Goal: Transaction & Acquisition: Subscribe to service/newsletter

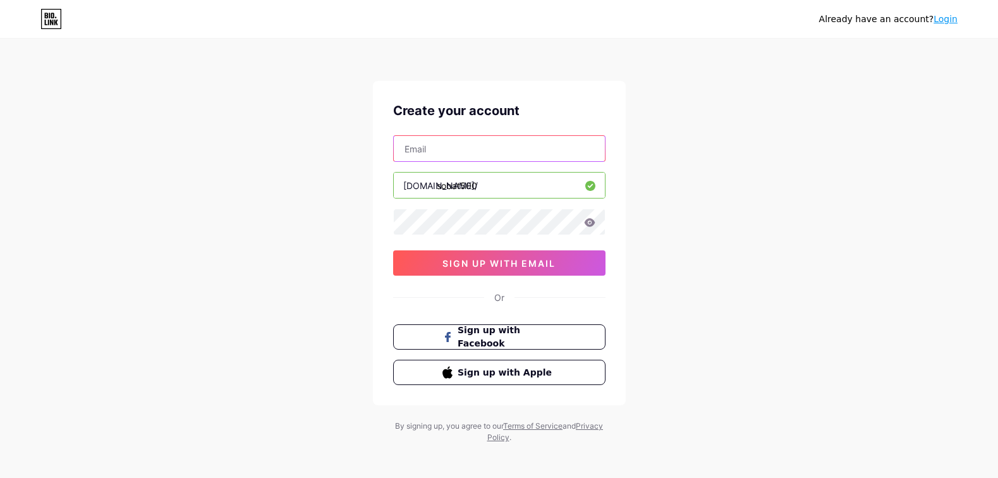
click at [429, 145] on input "text" at bounding box center [499, 148] width 211 height 25
click at [434, 153] on input "text" at bounding box center [499, 148] width 211 height 25
paste input "[EMAIL_ADDRESS][DOMAIN_NAME]"
type input "[EMAIL_ADDRESS][DOMAIN_NAME]"
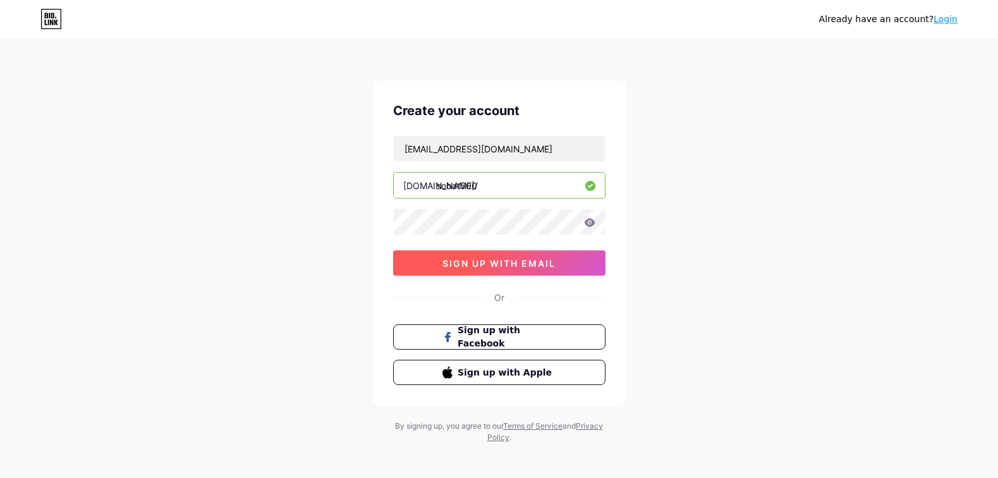
click at [499, 263] on span "sign up with email" at bounding box center [499, 263] width 113 height 11
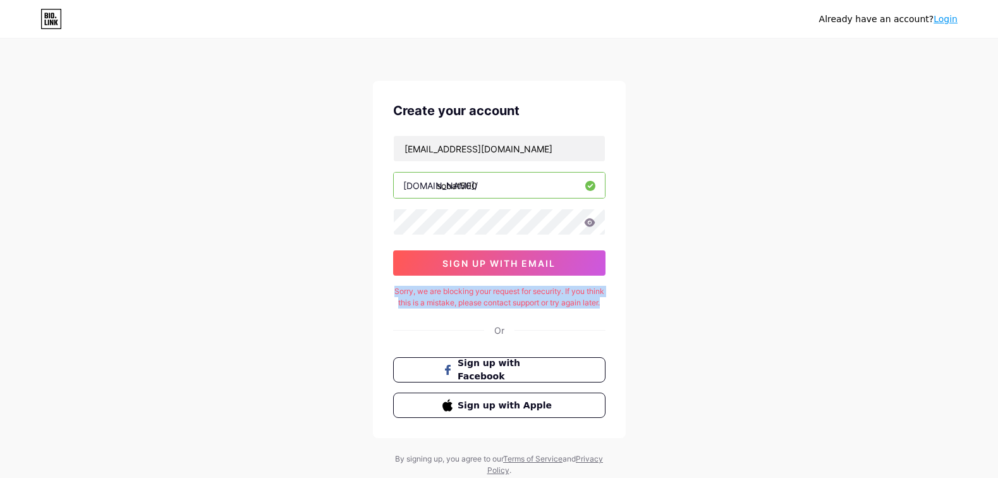
drag, startPoint x: 518, startPoint y: 312, endPoint x: 396, endPoint y: 293, distance: 123.6
click at [396, 293] on div "Sorry, we are blocking your request for security. If you think this is a mistak…" at bounding box center [499, 297] width 212 height 23
copy div "Sorry, we are blocking your request for security. If you think this is a mistak…"
click at [691, 194] on div "Already have an account? Login Create your account [EMAIL_ADDRESS][DOMAIN_NAME]…" at bounding box center [499, 258] width 998 height 516
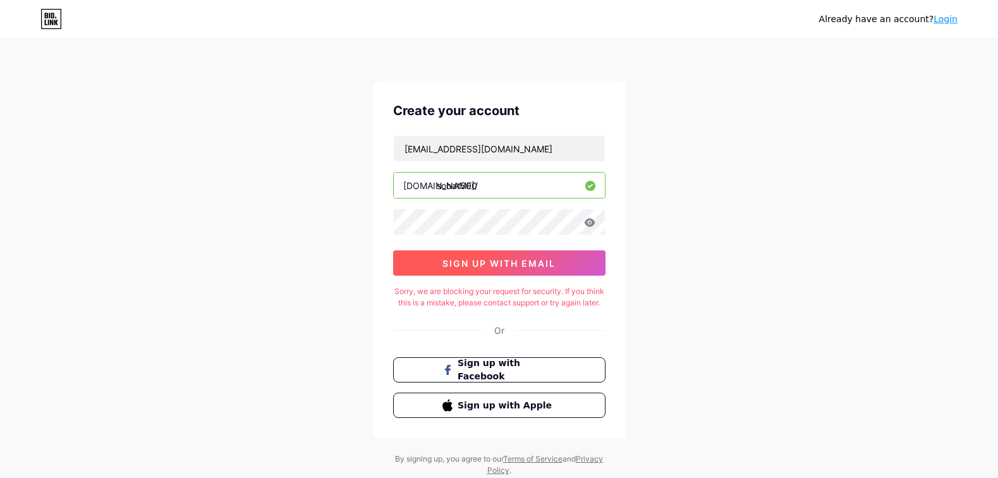
click at [490, 261] on span "sign up with email" at bounding box center [499, 263] width 113 height 11
click at [589, 223] on icon at bounding box center [589, 222] width 11 height 8
click at [542, 266] on span "sign up with email" at bounding box center [499, 263] width 113 height 11
click at [484, 182] on input "sobat500" at bounding box center [499, 185] width 211 height 25
type input "sobat500login"
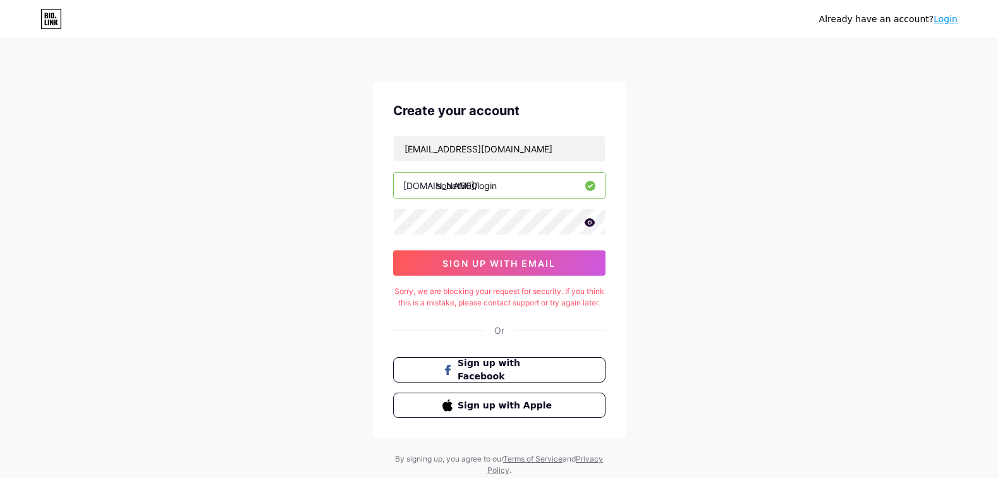
click at [927, 206] on div "Already have an account? Login Create your account [EMAIL_ADDRESS][DOMAIN_NAME]…" at bounding box center [499, 258] width 998 height 516
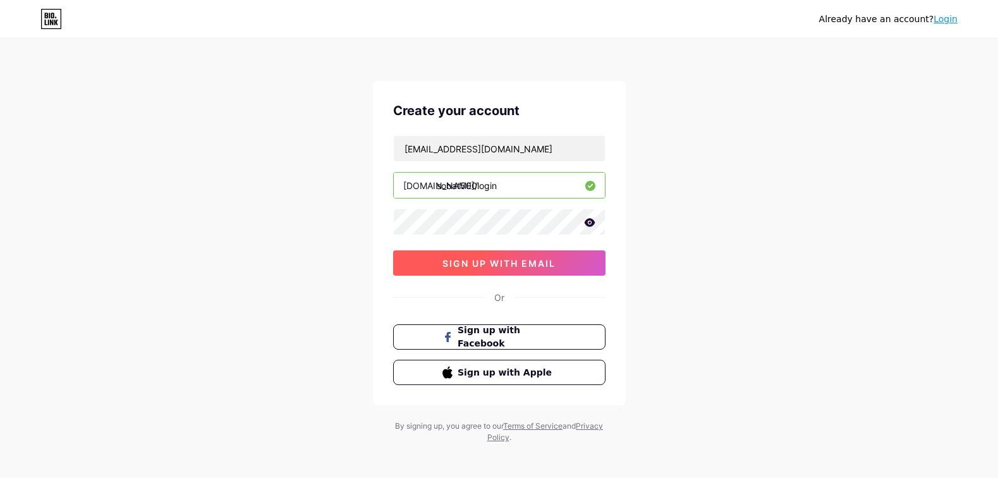
click at [483, 258] on span "sign up with email" at bounding box center [499, 263] width 113 height 11
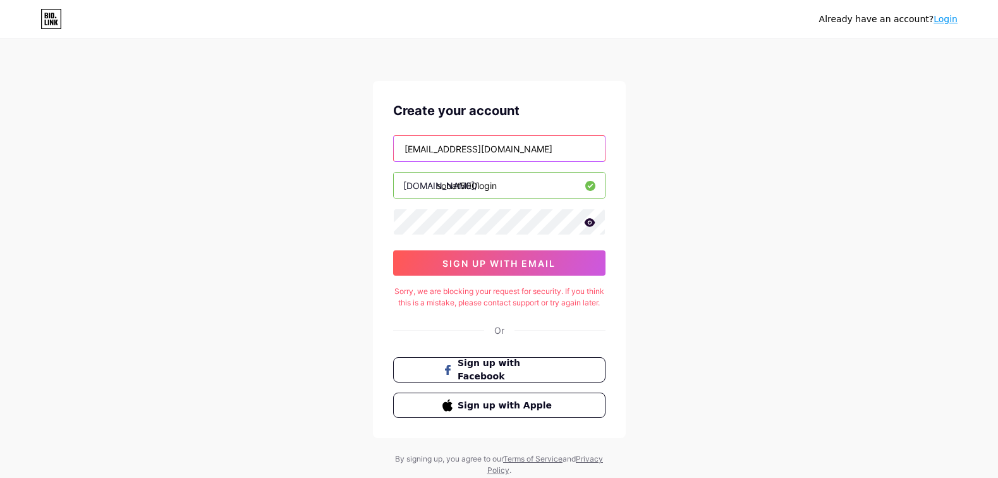
drag, startPoint x: 546, startPoint y: 150, endPoint x: 380, endPoint y: 143, distance: 165.8
click at [380, 143] on div "Create your account [EMAIL_ADDRESS][DOMAIN_NAME] [DOMAIN_NAME]/ sobat500login s…" at bounding box center [499, 259] width 253 height 357
paste input "shintaoregonis"
type input "[EMAIL_ADDRESS][DOMAIN_NAME]"
click at [762, 250] on div "Already have an account? Login Create your account [EMAIL_ADDRESS][DOMAIN_NAME]…" at bounding box center [499, 258] width 998 height 516
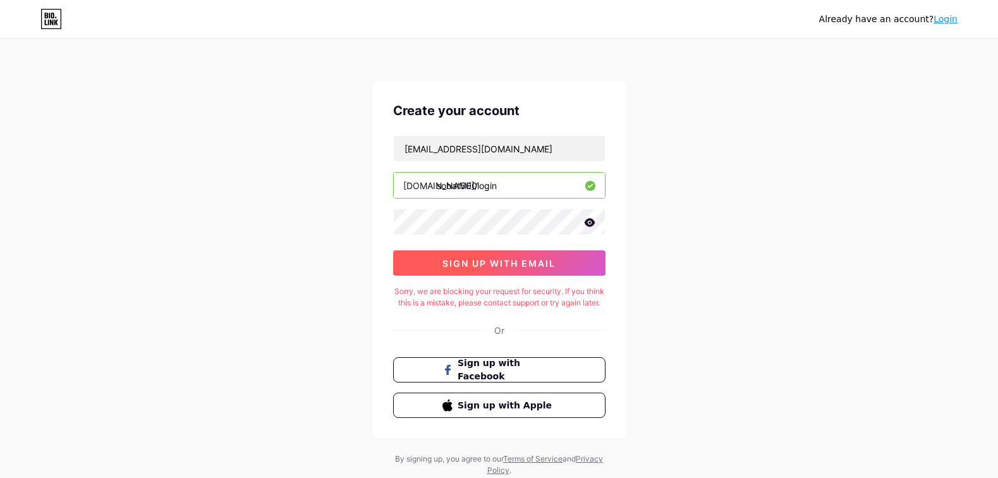
click at [470, 260] on span "sign up with email" at bounding box center [499, 263] width 113 height 11
